Goal: Find contact information: Find contact information

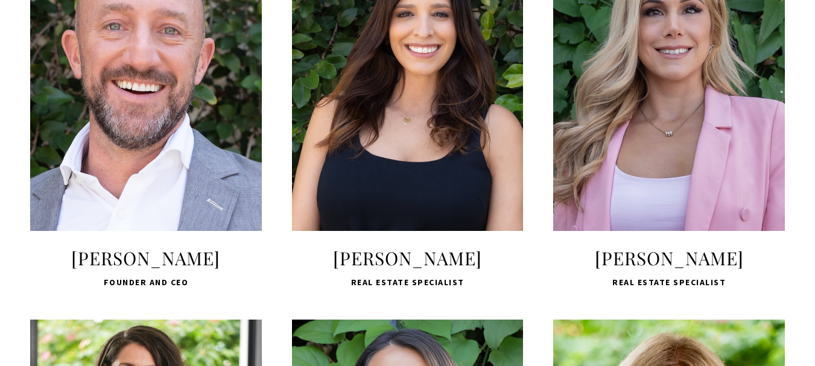
click at [647, 261] on span "[PERSON_NAME]" at bounding box center [669, 258] width 232 height 24
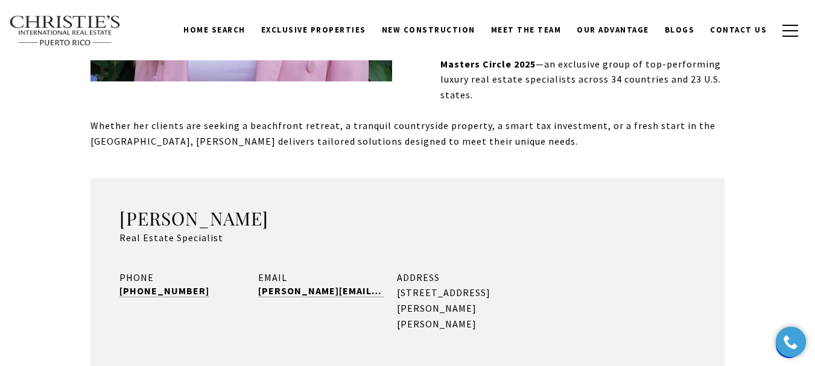
scroll to position [302, 0]
